Goal: Transaction & Acquisition: Purchase product/service

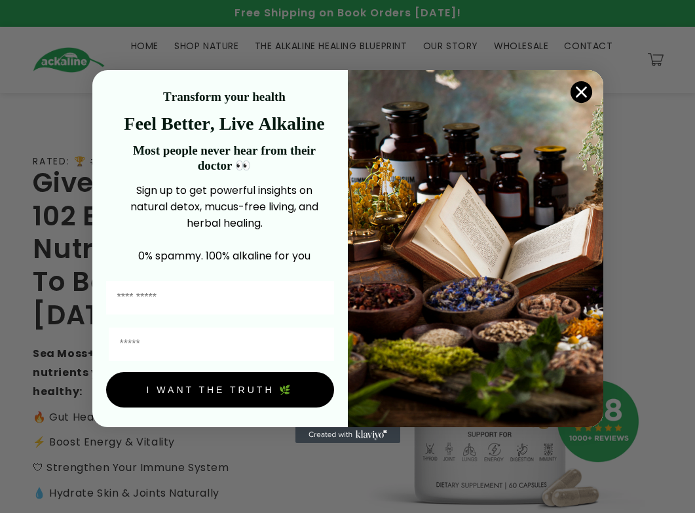
click at [149, 89] on circle "Close dialog" at bounding box center [581, 92] width 22 height 22
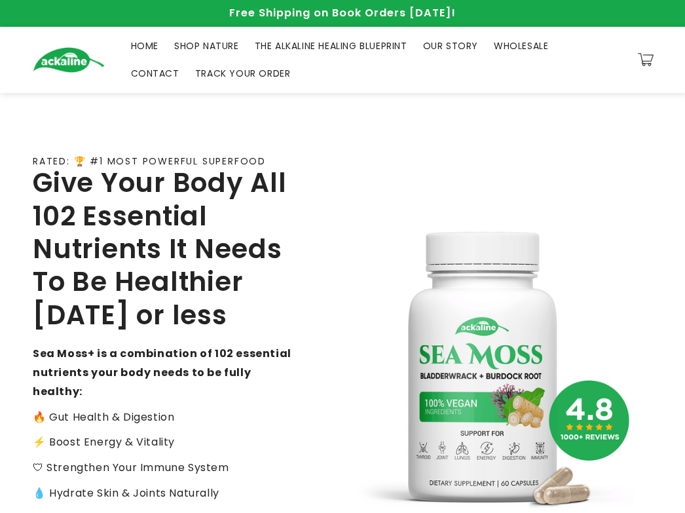
click at [149, 113] on div "RATED: 🏆 #1 MOST POWERFUL SUPERFOOD Give Your Body All 102 Essential Nutrients …" at bounding box center [342, 370] width 685 height 554
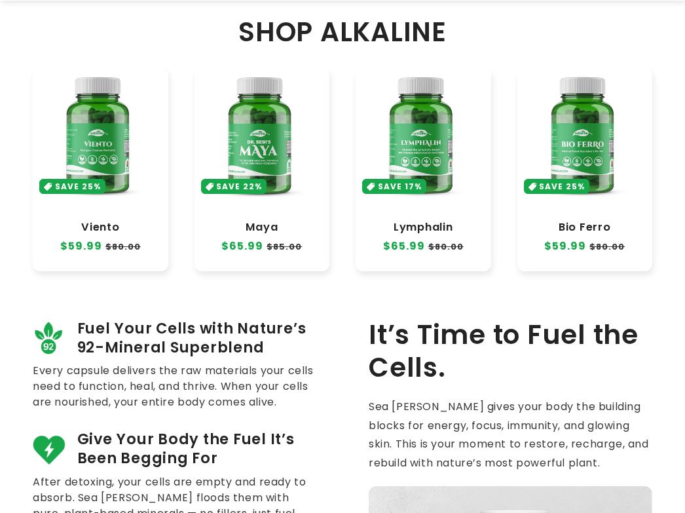
scroll to position [701, 0]
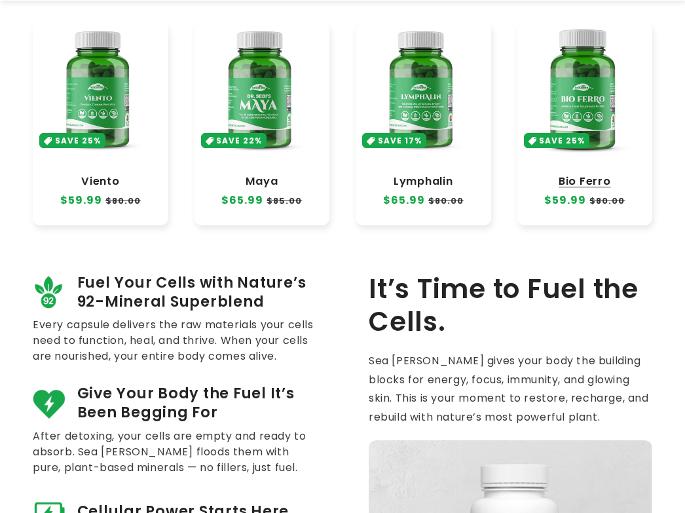
click at [149, 120] on link "Bio Ferro" at bounding box center [585, 181] width 109 height 13
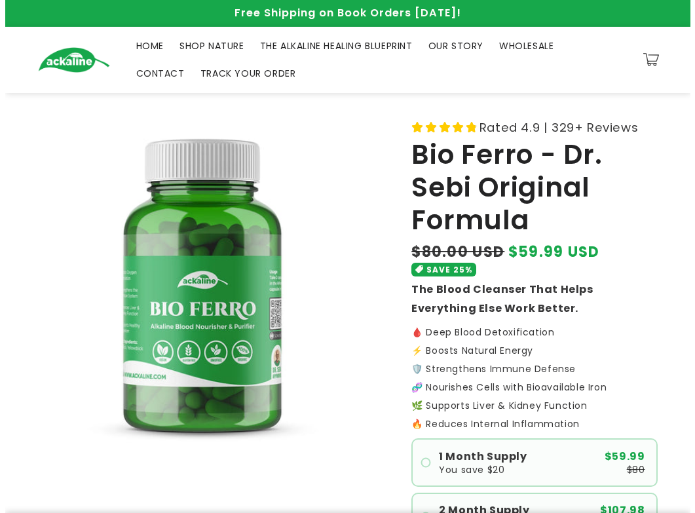
scroll to position [389, 0]
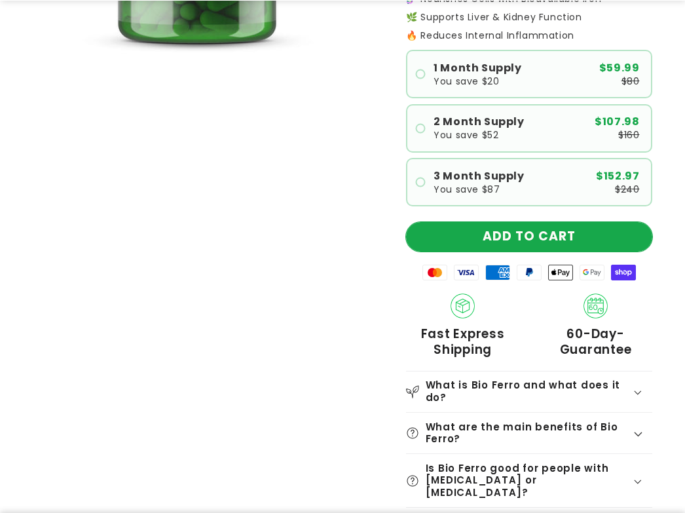
click at [610, 234] on button "ADD TO CART" at bounding box center [529, 236] width 246 height 29
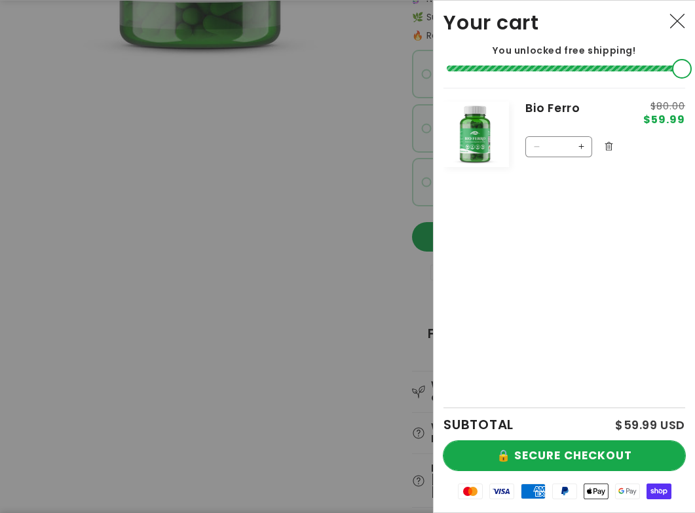
click at [614, 446] on button "🔒 SECURE CHECKOUT" at bounding box center [565, 455] width 242 height 29
